Goal: Transaction & Acquisition: Purchase product/service

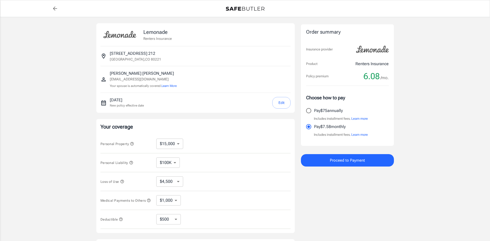
select select "15000"
select select "500"
click at [276, 104] on button "Edit" at bounding box center [282, 103] width 18 height 12
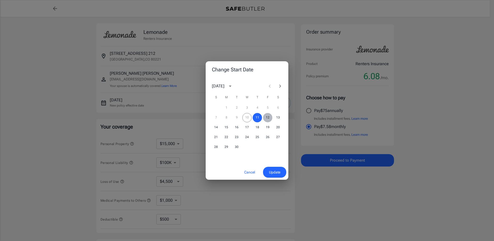
click at [268, 117] on button "12" at bounding box center [267, 117] width 9 height 9
click at [276, 173] on span "Update" at bounding box center [274, 172] width 11 height 6
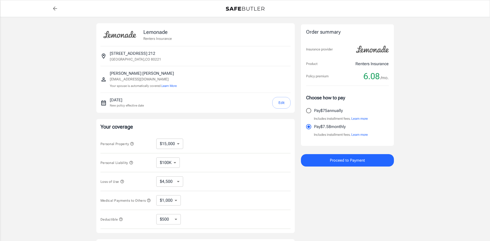
click at [311, 112] on input "Pay $75 annually" at bounding box center [309, 110] width 11 height 11
radio input "true"
click at [413, 63] on div "Lemonade Renters Insurance 7060 Pecos Street 212 Denver , CO 80221 Armando Guer…" at bounding box center [245, 154] width 490 height 275
click at [307, 15] on div "Policy premium 6.08 /mo" at bounding box center [245, 8] width 397 height 17
click at [461, 74] on div "Lemonade Renters Insurance 7060 Pecos Street 212 Denver , CO 80221 Armando Guer…" at bounding box center [245, 154] width 490 height 275
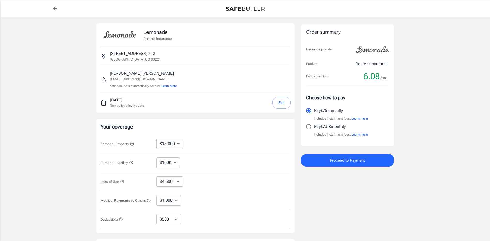
click at [420, 51] on div "Lemonade Renters Insurance 7060 Pecos Street 212 Denver , CO 80221 Armando Guer…" at bounding box center [245, 154] width 490 height 275
click at [427, 42] on div "Lemonade Renters Insurance 7060 Pecos Street 212 Denver , CO 80221 Armando Guer…" at bounding box center [245, 154] width 490 height 275
click at [300, 96] on div "Lemonade Renters Insurance 7060 Pecos Street 212 Denver , CO 80221 Armando Guer…" at bounding box center [245, 154] width 298 height 263
click at [64, 93] on div "Lemonade Renters Insurance 7060 Pecos Street 212 Denver , CO 80221 Armando Guer…" at bounding box center [245, 154] width 490 height 275
click at [429, 107] on div "Lemonade Renters Insurance 7060 Pecos Street 212 Denver , CO 80221 Armando Guer…" at bounding box center [245, 154] width 490 height 275
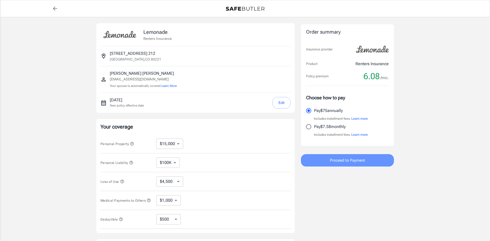
click at [343, 162] on span "Proceed to Payment" at bounding box center [347, 160] width 35 height 7
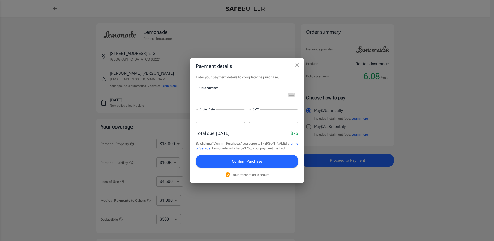
click at [58, 50] on div "Payment details Enter your payment details to complete the purchase. Card Numbe…" at bounding box center [247, 120] width 494 height 241
click at [297, 27] on div "Payment details Enter your payment details to complete the purchase. Card Numbe…" at bounding box center [247, 120] width 494 height 241
click at [211, 98] on div at bounding box center [241, 94] width 90 height 13
click at [297, 66] on icon "close" at bounding box center [297, 65] width 6 height 6
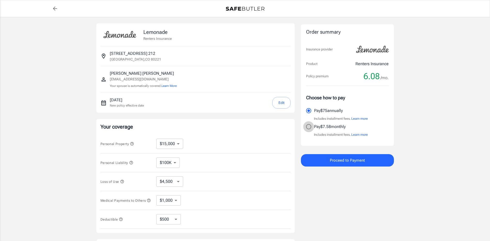
click at [309, 126] on input "Pay $7.58 monthly" at bounding box center [309, 126] width 11 height 11
radio input "true"
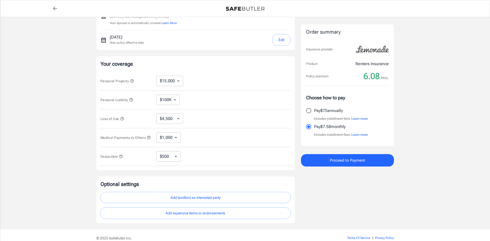
scroll to position [89, 0]
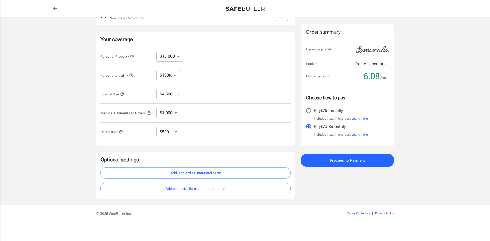
click at [417, 154] on div "Lemonade Renters Insurance 7060 Pecos Street 212 Denver , CO 80221 Armando Guer…" at bounding box center [245, 67] width 490 height 275
click at [351, 177] on div "Order summary Insurance provider Product Renters Insurance Policy premium 6.08 …" at bounding box center [347, 67] width 93 height 263
click at [431, 85] on div "Lemonade Renters Insurance 7060 Pecos Street 212 Denver , CO 80221 Armando Guer…" at bounding box center [245, 67] width 490 height 275
click at [426, 46] on div "Lemonade Renters Insurance 7060 Pecos Street 212 Denver , CO 80221 Armando Guer…" at bounding box center [245, 67] width 490 height 275
click at [426, 50] on div "Lemonade Renters Insurance 7060 Pecos Street 212 Denver , CO 80221 Armando Guer…" at bounding box center [245, 67] width 490 height 275
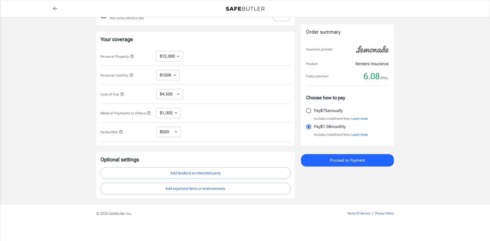
click at [444, 68] on div "Lemonade Renters Insurance 7060 Pecos Street 212 Denver , CO 80221 Armando Guer…" at bounding box center [245, 67] width 490 height 275
click at [435, 126] on div "Lemonade Renters Insurance 7060 Pecos Street 212 Denver , CO 80221 Armando Guer…" at bounding box center [245, 67] width 490 height 275
click at [352, 187] on div "Order summary Insurance provider Product Renters Insurance Policy premium 6.08 …" at bounding box center [347, 67] width 93 height 263
click at [287, 22] on div "September 12, 2025 New policy effective date Edit" at bounding box center [196, 15] width 190 height 20
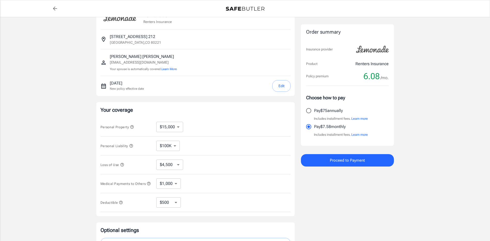
scroll to position [12, 0]
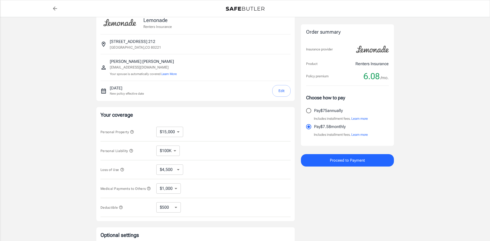
click at [409, 70] on div "Lemonade Renters Insurance 7060 Pecos Street 212 Denver , CO 80221 Armando Guer…" at bounding box center [245, 142] width 490 height 275
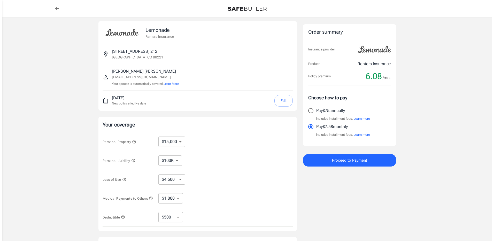
scroll to position [0, 0]
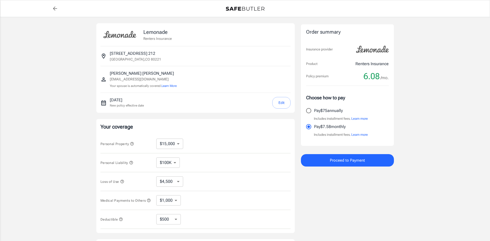
click at [467, 74] on div "Lemonade Renters Insurance 7060 Pecos Street 212 Denver , CO 80221 Armando Guer…" at bounding box center [245, 154] width 490 height 275
click at [369, 157] on button "Proceed to Payment" at bounding box center [347, 160] width 93 height 12
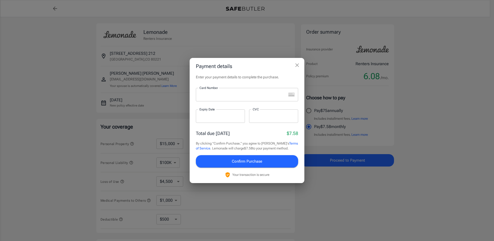
click at [228, 97] on iframe at bounding box center [243, 94] width 87 height 5
click at [241, 66] on h2 "Payment details" at bounding box center [247, 66] width 115 height 17
click at [236, 83] on div "Enter your payment details to complete the purchase. Card Number Card Number ​ …" at bounding box center [247, 128] width 115 height 109
click at [253, 67] on h2 "Payment details" at bounding box center [247, 66] width 115 height 17
click at [233, 81] on div "Enter your payment details to complete the purchase. Card Number Card Number ​ …" at bounding box center [247, 128] width 115 height 109
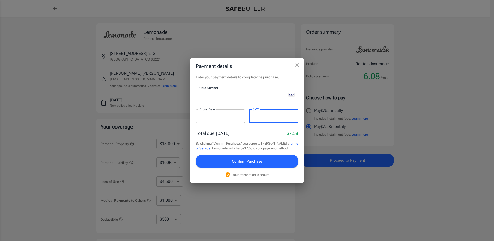
click at [278, 161] on button "Confirm Purchase" at bounding box center [247, 161] width 102 height 12
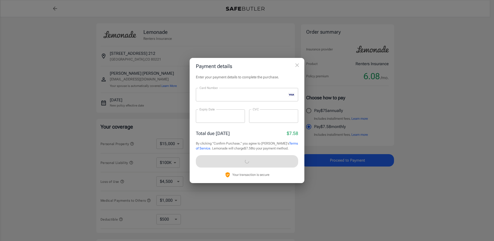
click at [281, 129] on div "Enter your payment details to complete the purchase. Card Number Card Number ​ …" at bounding box center [247, 128] width 115 height 109
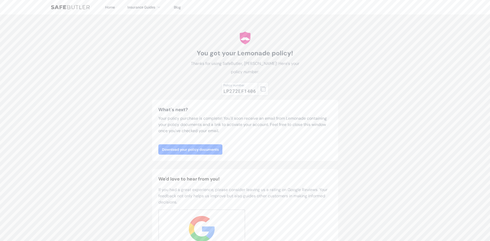
click at [199, 153] on link "Download your policy documents" at bounding box center [190, 149] width 64 height 10
